Goal: Navigation & Orientation: Find specific page/section

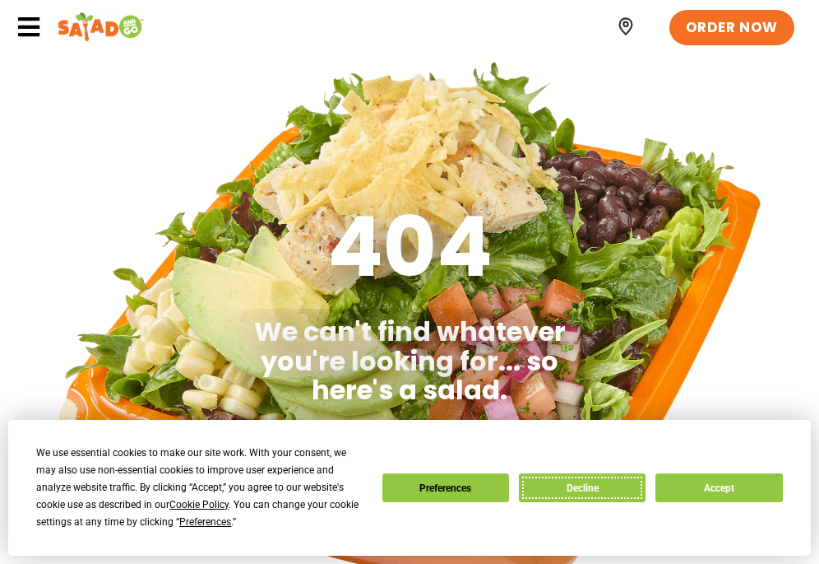
click at [577, 494] on button "Decline" at bounding box center [582, 487] width 127 height 29
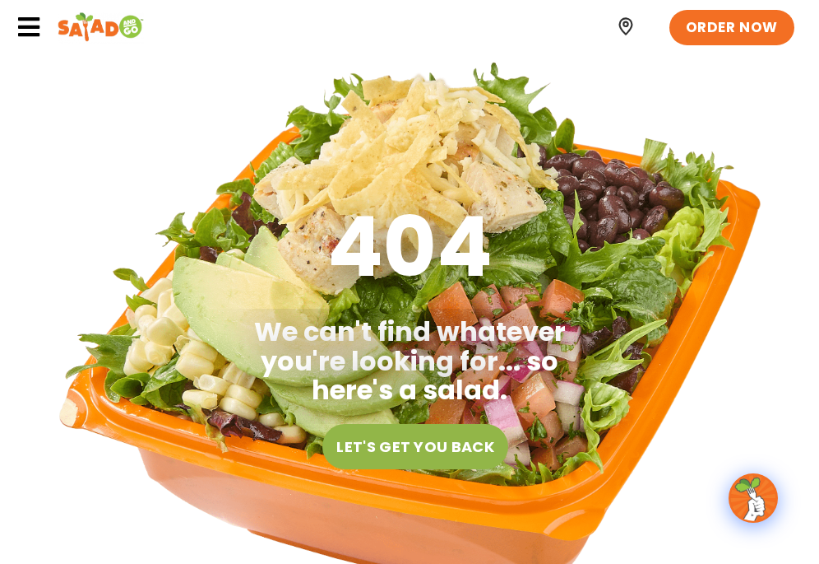
click at [25, 31] on icon at bounding box center [28, 27] width 25 height 25
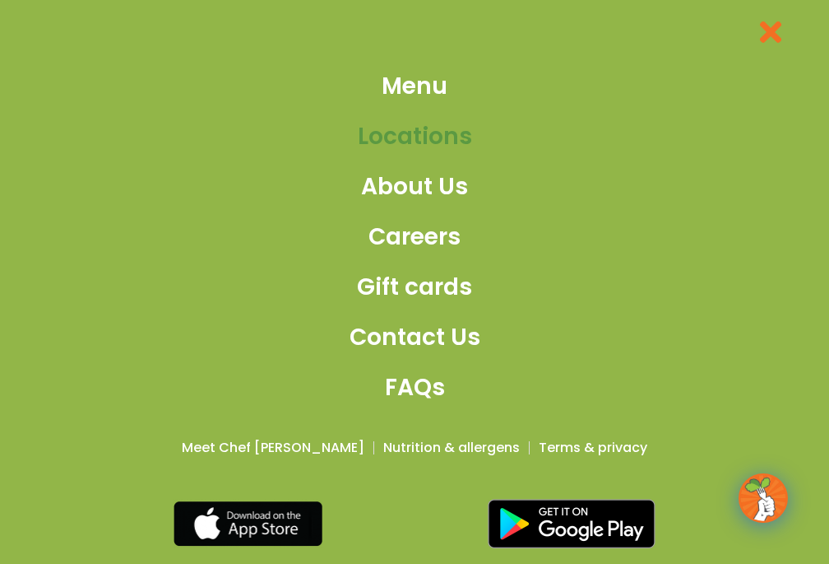
click at [378, 129] on span "Locations" at bounding box center [415, 136] width 114 height 35
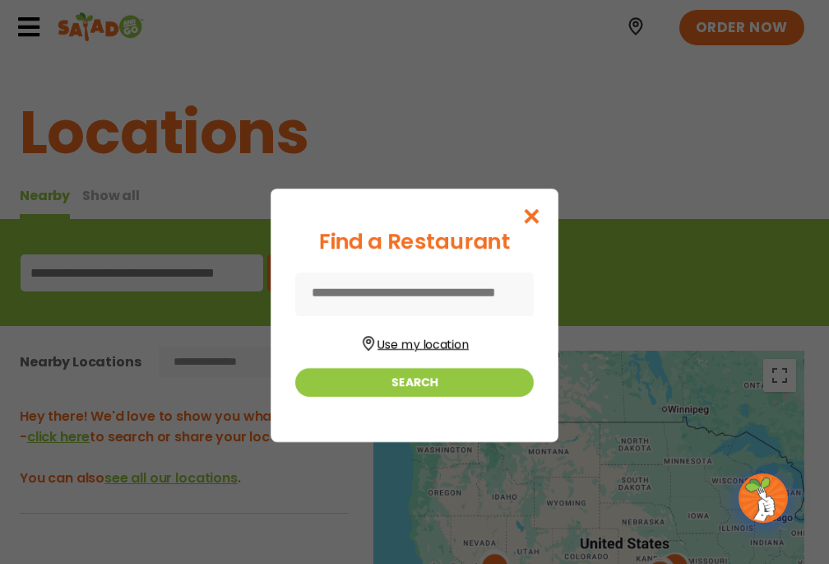
click at [408, 340] on button "Use my location" at bounding box center [414, 342] width 239 height 22
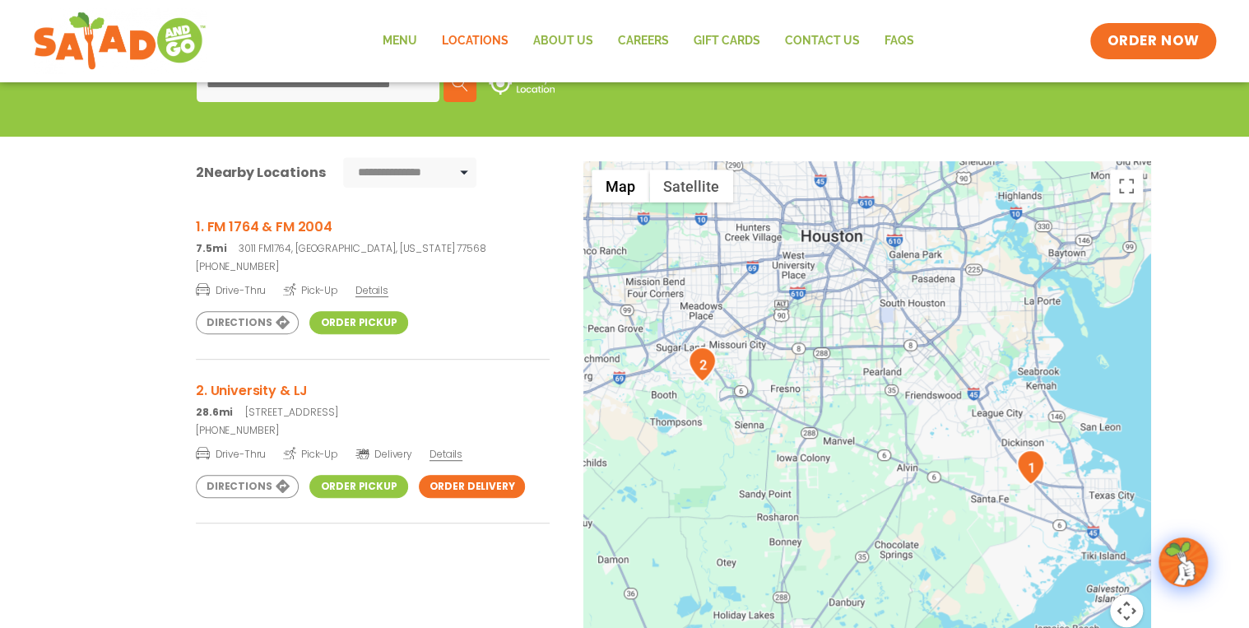
scroll to position [247, 0]
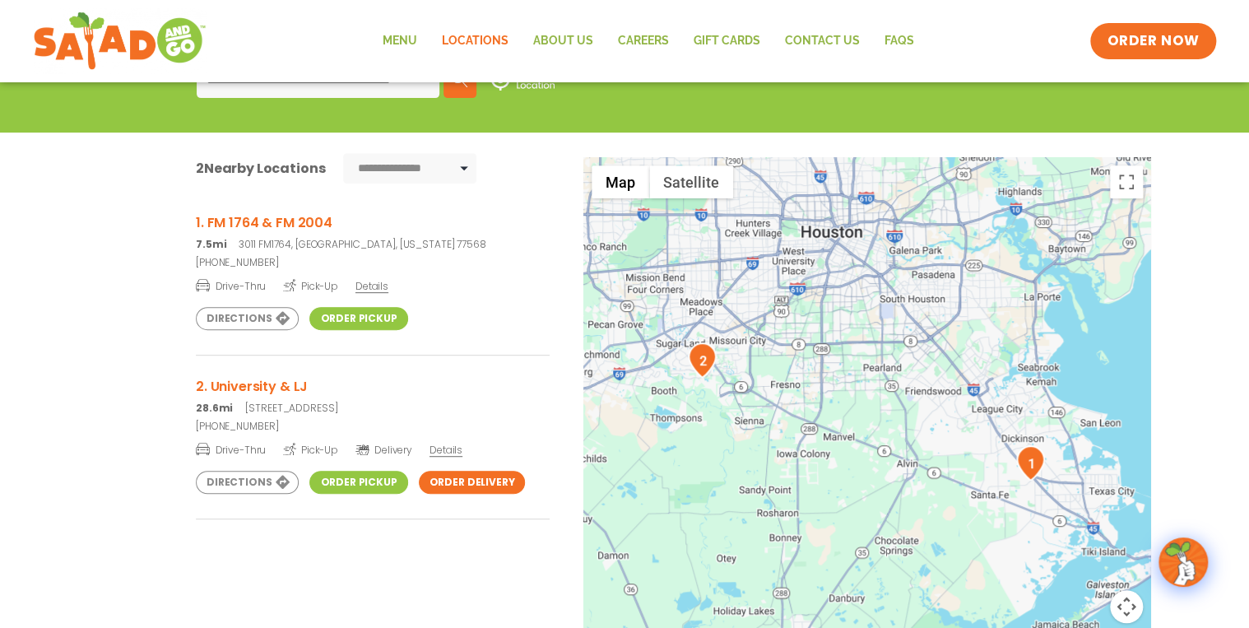
click at [238, 313] on link "Directions" at bounding box center [247, 318] width 103 height 23
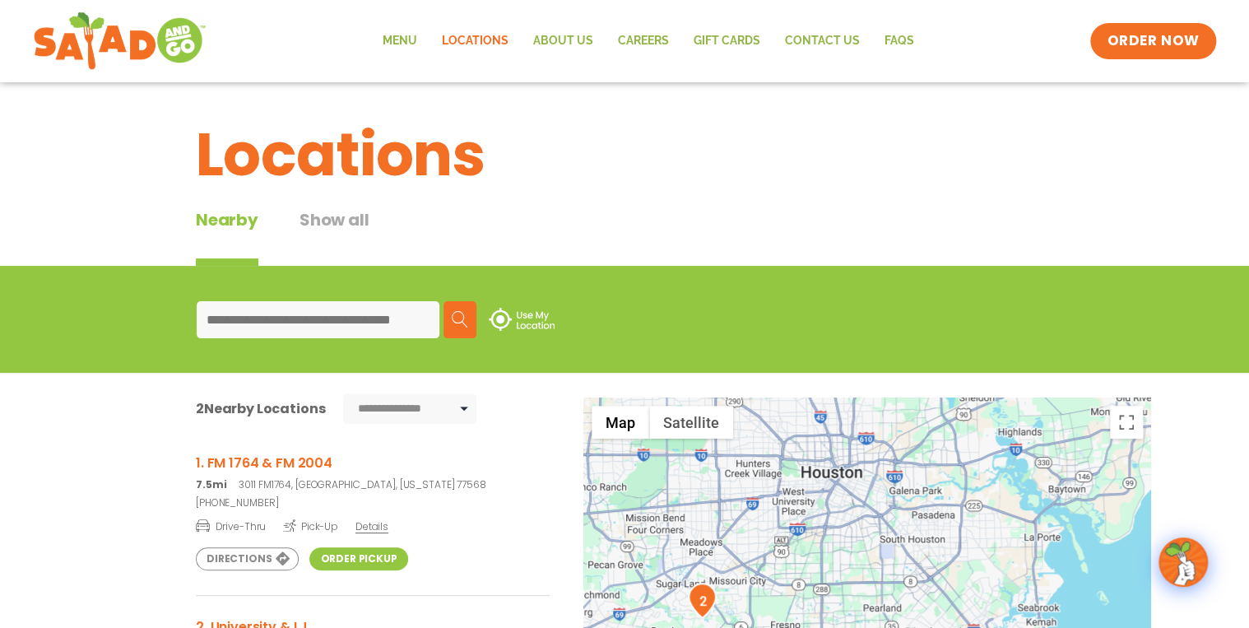
scroll to position [0, 0]
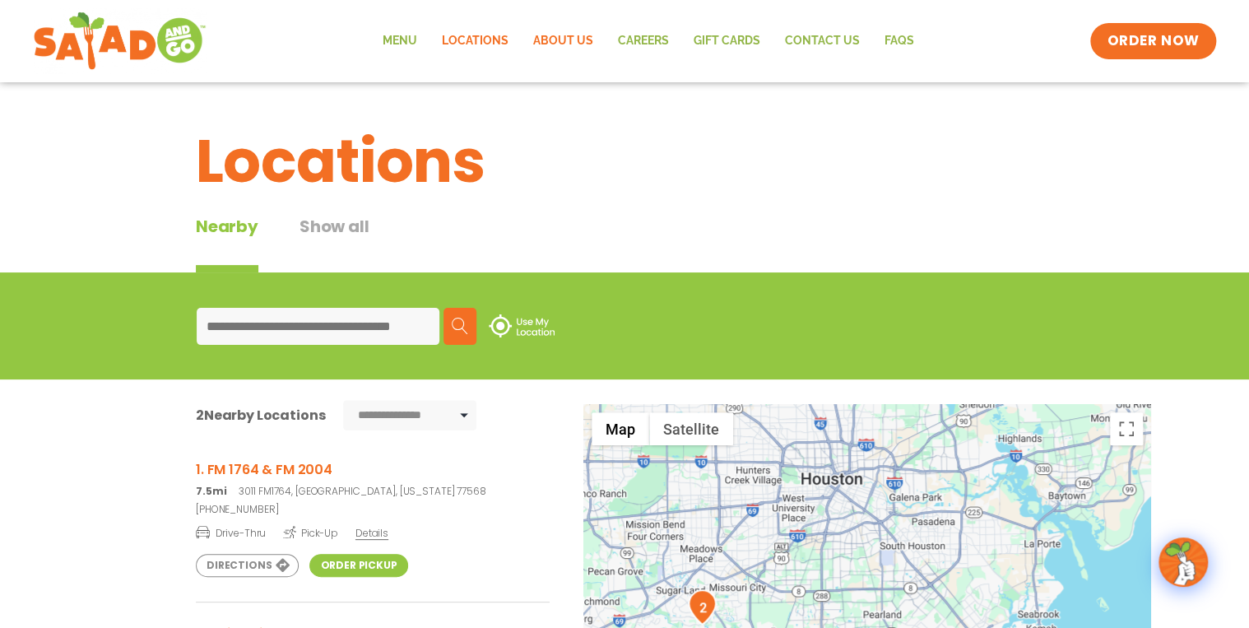
click at [565, 39] on link "About Us" at bounding box center [563, 41] width 85 height 38
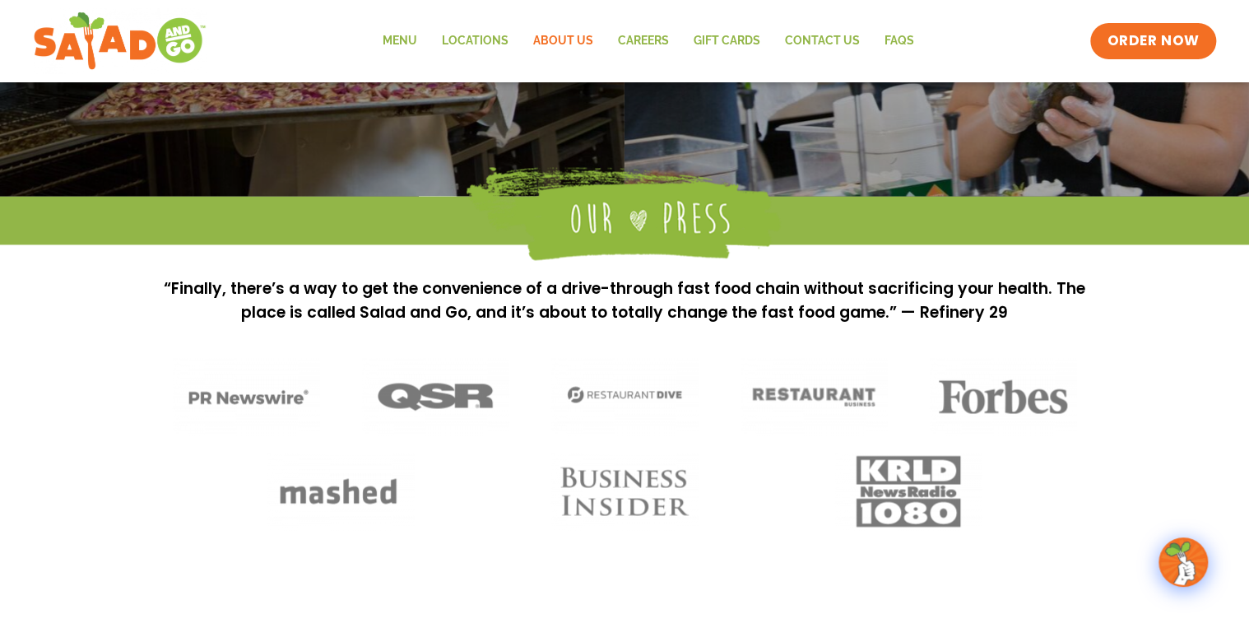
scroll to position [1124, 0]
